Goal: Information Seeking & Learning: Compare options

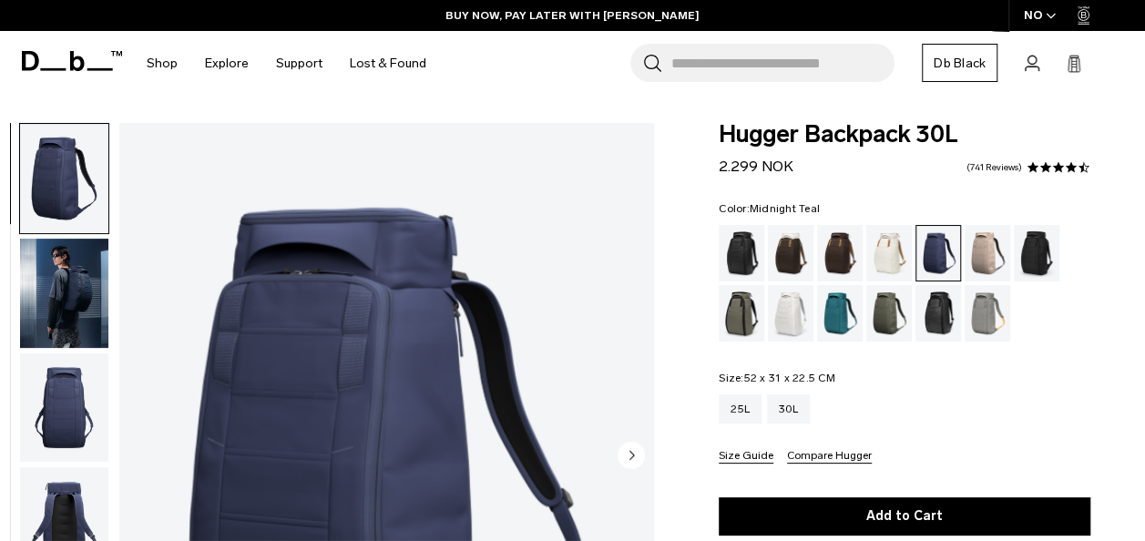
click at [841, 322] on div "Midnight Teal" at bounding box center [840, 313] width 46 height 56
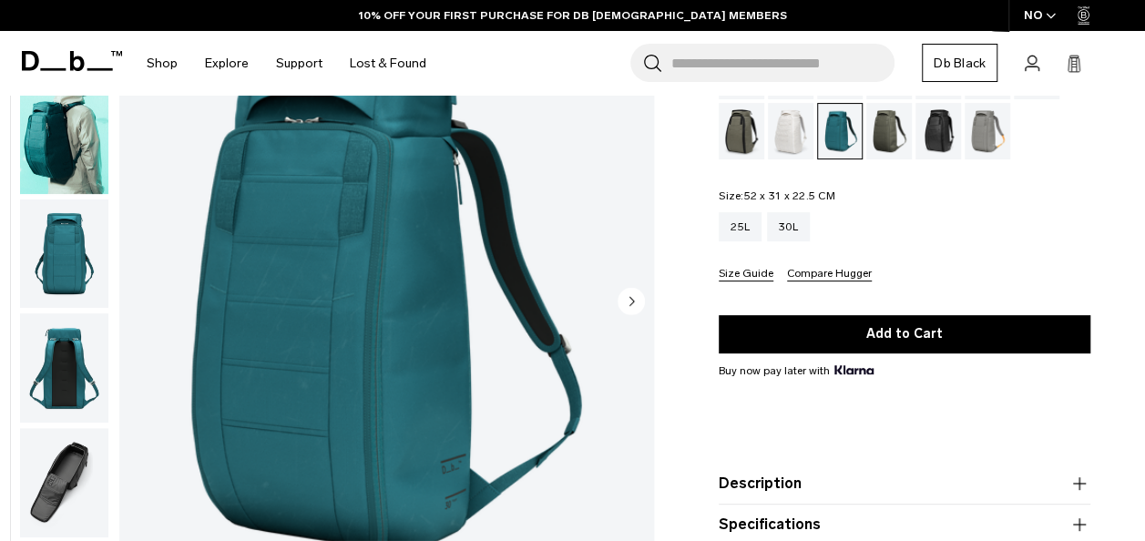
click at [930, 133] on div "Reflective Black" at bounding box center [938, 131] width 46 height 56
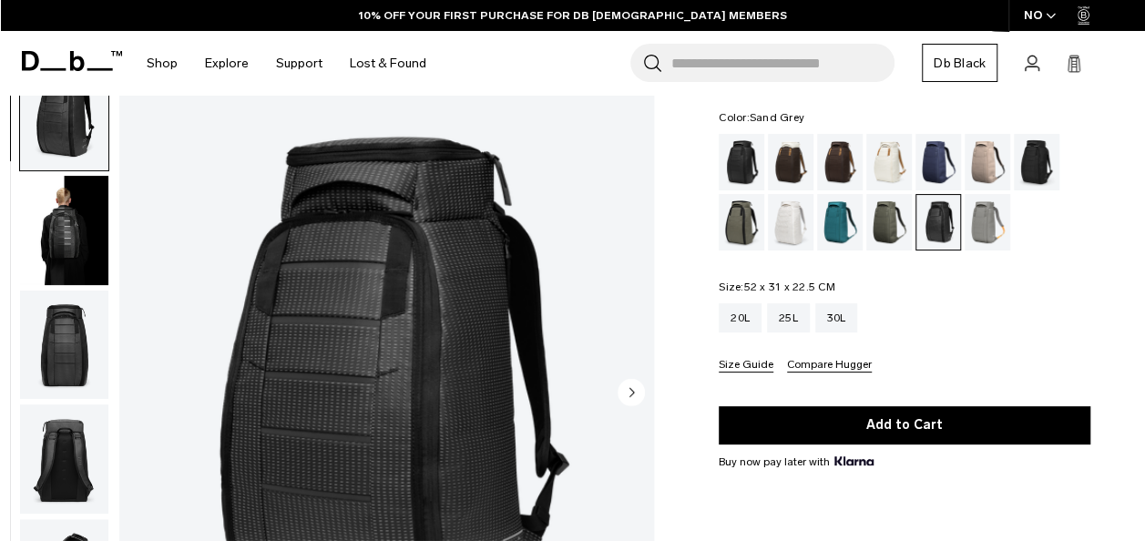
click at [987, 212] on div "Sand Grey" at bounding box center [987, 222] width 46 height 56
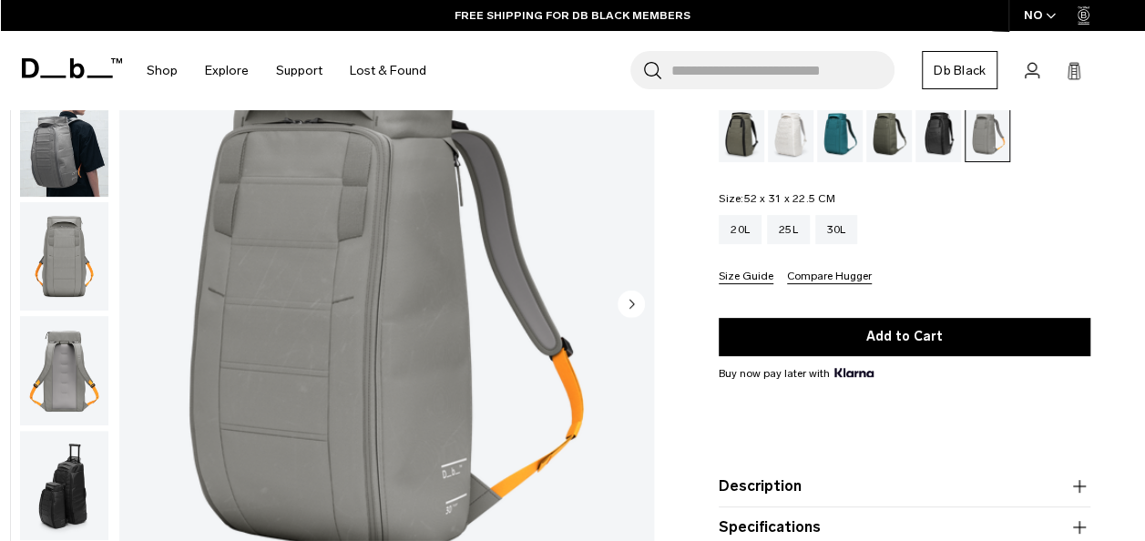
scroll to position [91, 0]
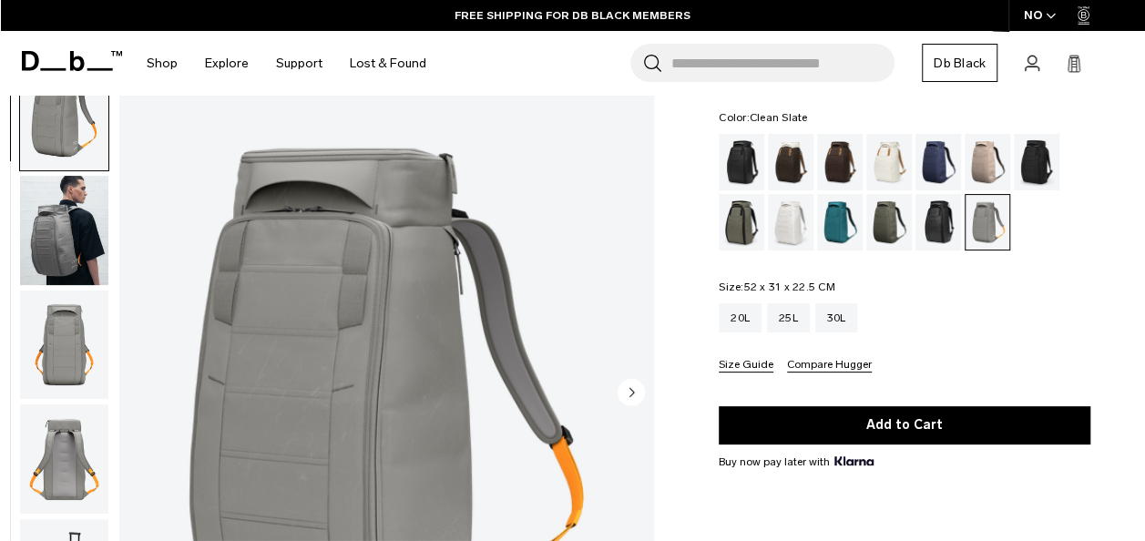
click at [792, 215] on div "Clean Slate" at bounding box center [791, 222] width 46 height 56
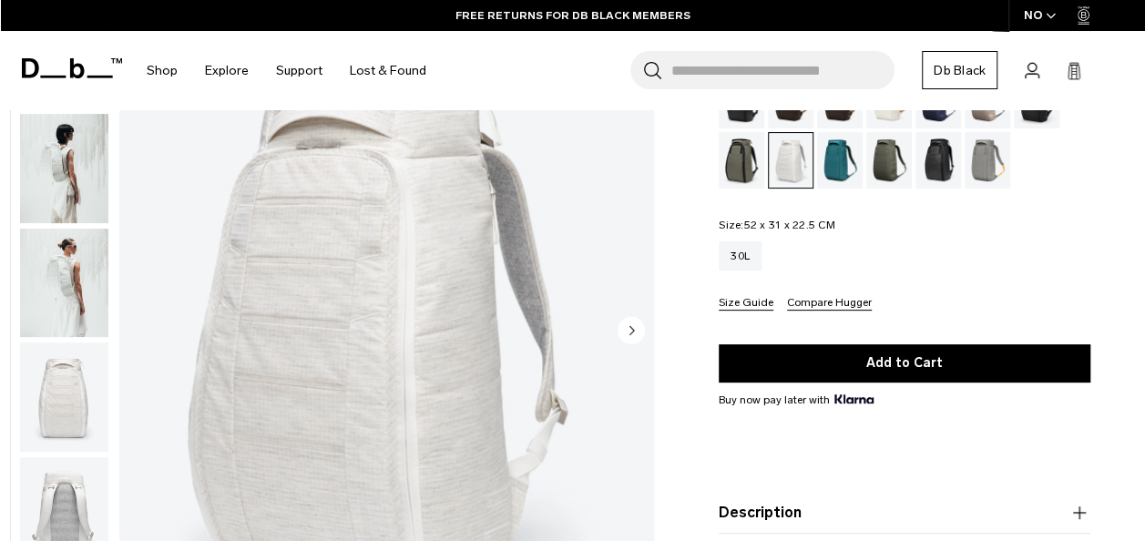
scroll to position [91, 0]
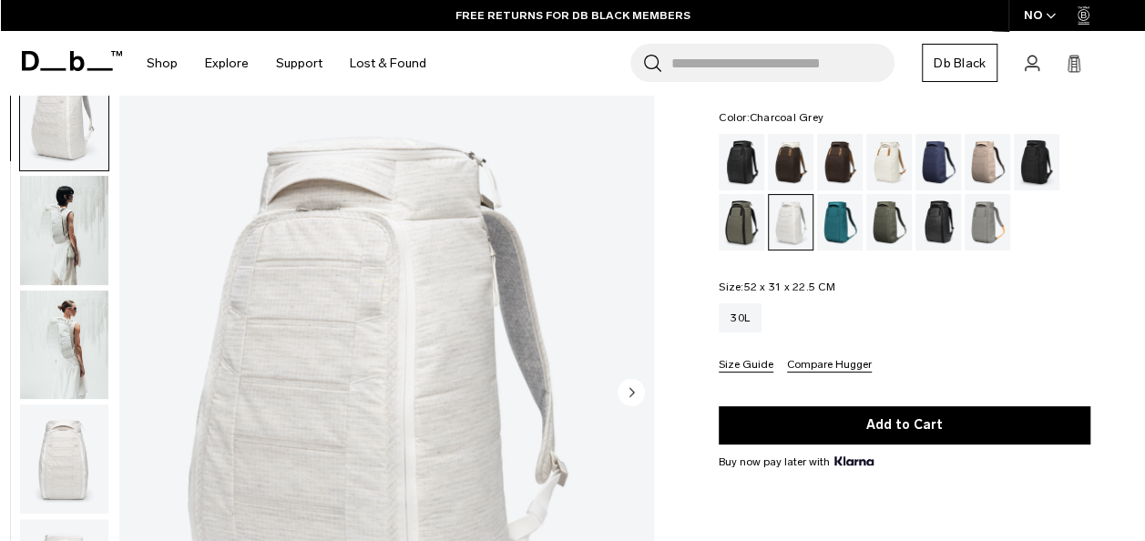
click at [1040, 154] on div "Charcoal Grey" at bounding box center [1037, 162] width 46 height 56
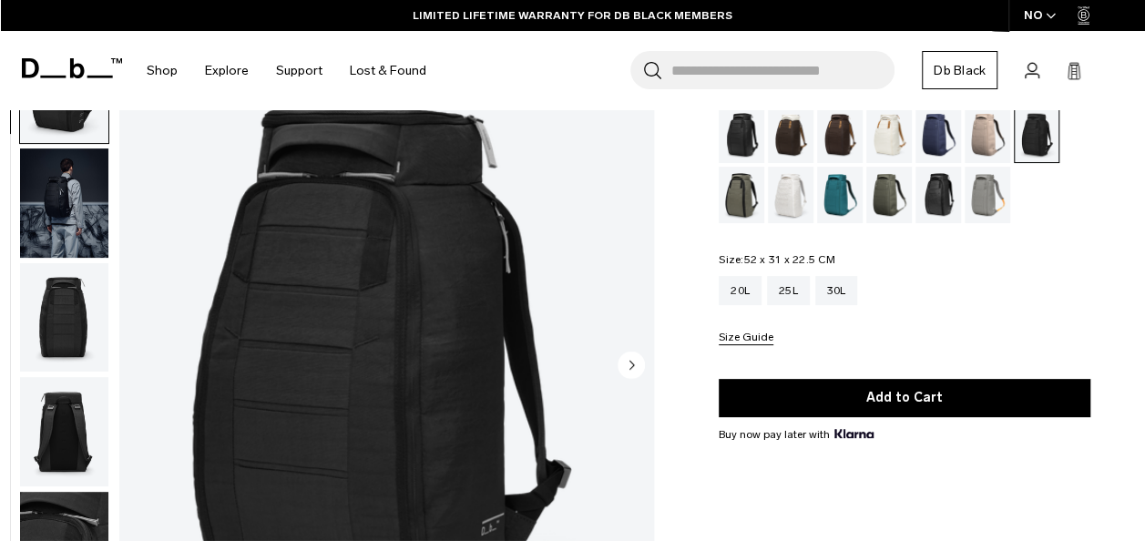
scroll to position [91, 0]
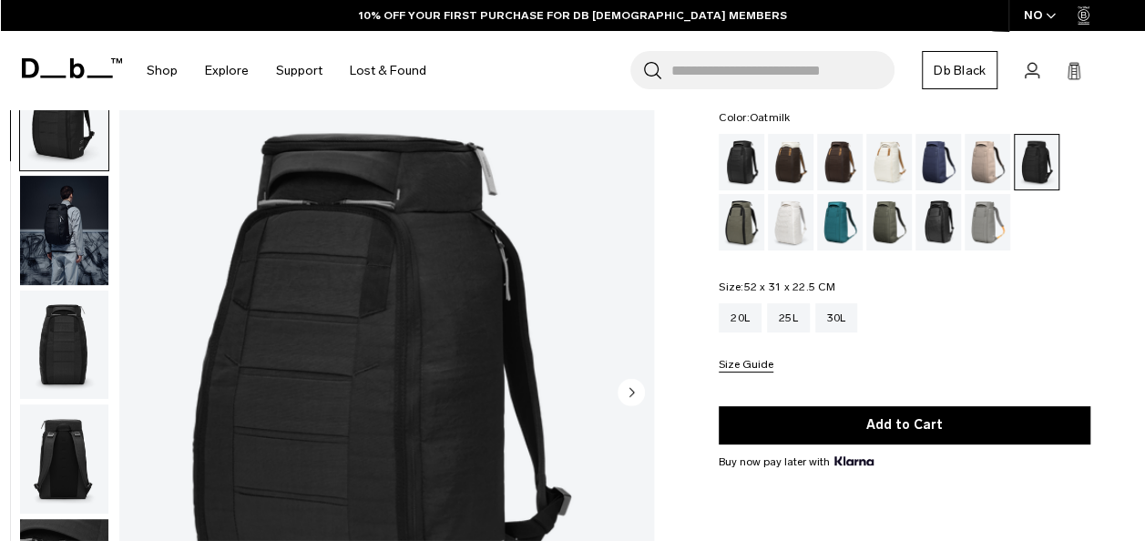
click at [885, 154] on div "Oatmilk" at bounding box center [889, 162] width 46 height 56
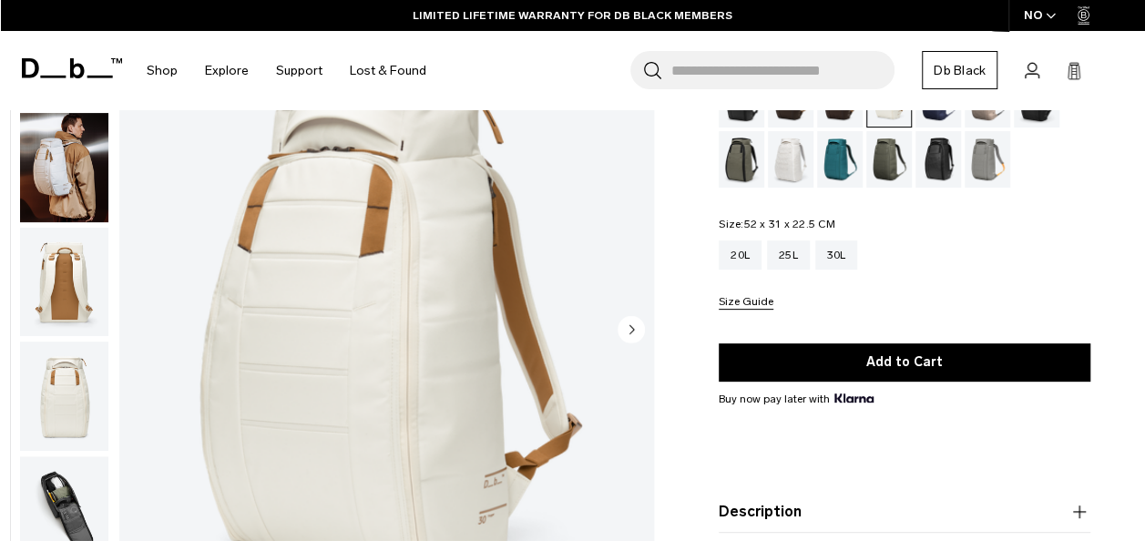
scroll to position [182, 0]
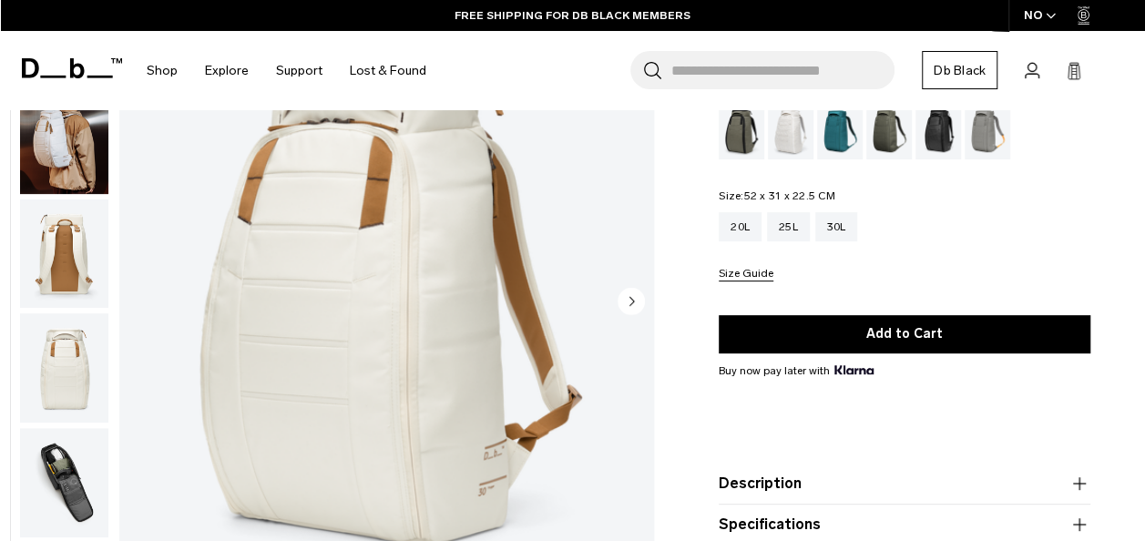
click at [638, 301] on circle "Next slide" at bounding box center [630, 301] width 27 height 27
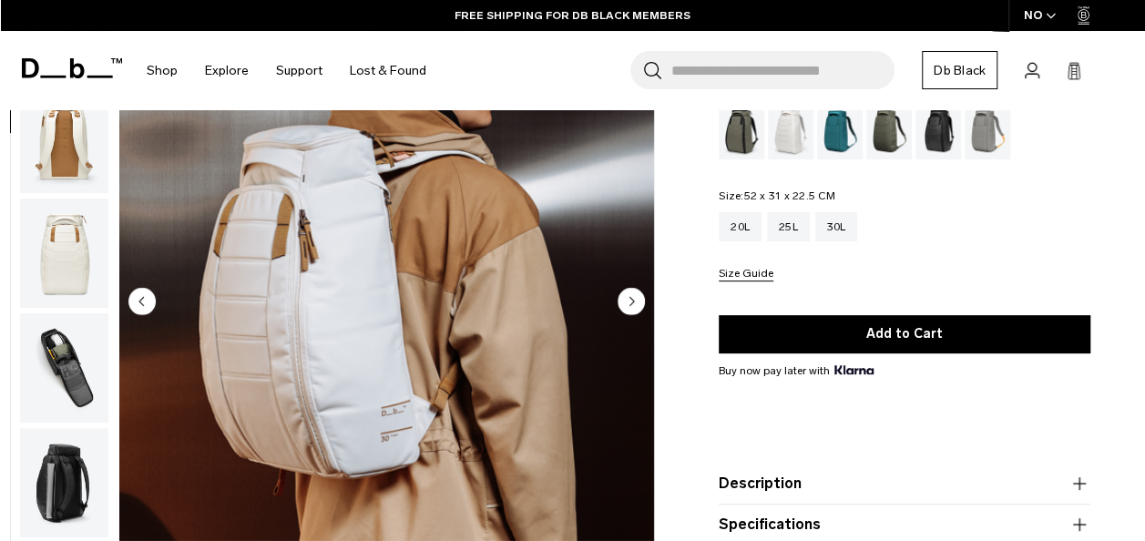
click at [638, 293] on circle "Next slide" at bounding box center [630, 301] width 27 height 27
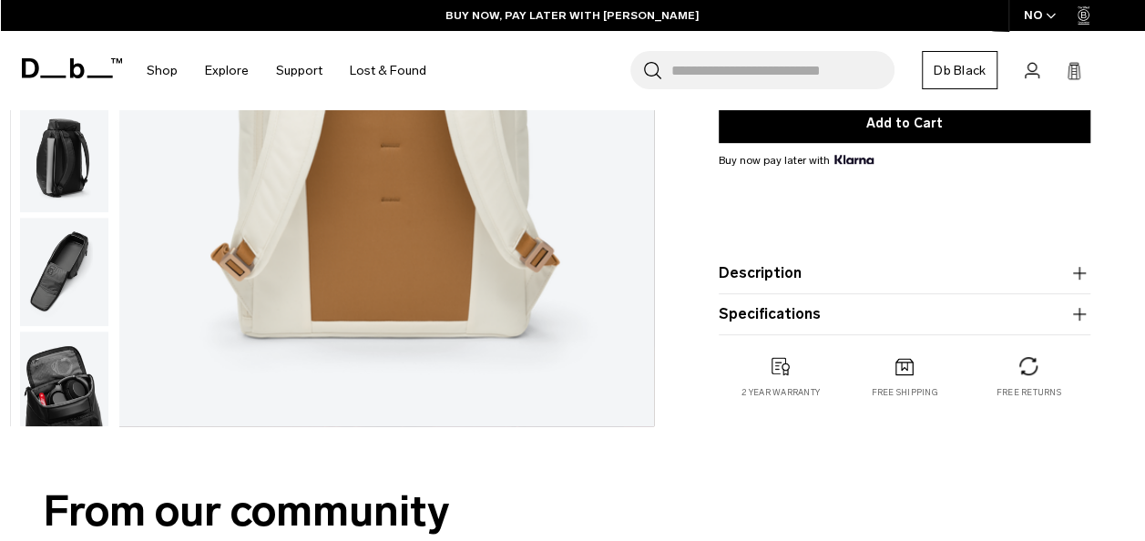
scroll to position [364, 0]
